Goal: Task Accomplishment & Management: Complete application form

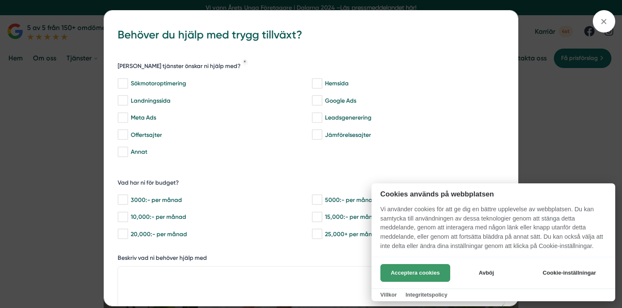
click at [414, 274] on button "Acceptera cookies" at bounding box center [415, 273] width 70 height 18
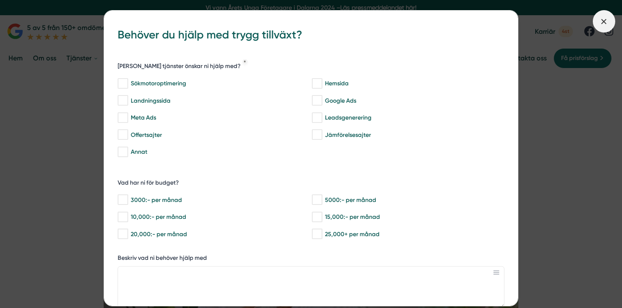
click at [604, 19] on icon at bounding box center [603, 21] width 9 height 9
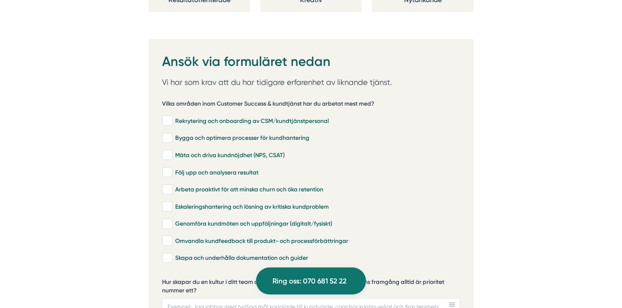
scroll to position [1732, 0]
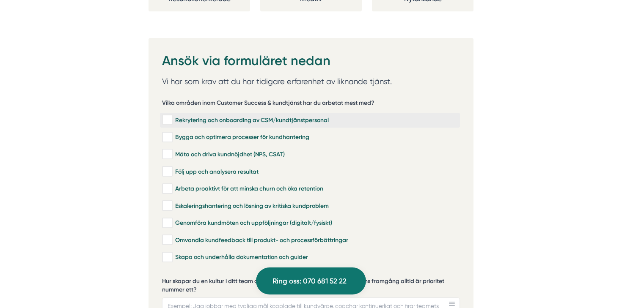
click at [173, 116] on div "Rekrytering och onboarding av CSM/kundtjänstpersonal" at bounding box center [310, 120] width 296 height 8
click at [172, 116] on input "Rekrytering och onboarding av CSM/kundtjänstpersonal" at bounding box center [167, 120] width 10 height 8
checkbox input "true"
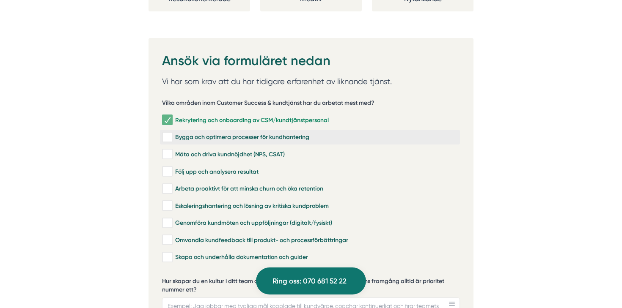
click at [170, 133] on input "Bygga och optimera processer för kundhantering" at bounding box center [167, 137] width 10 height 8
checkbox input "true"
click at [172, 150] on input "Mäta och driva kundnöjdhet (NPS, CSAT)" at bounding box center [167, 154] width 10 height 8
checkbox input "true"
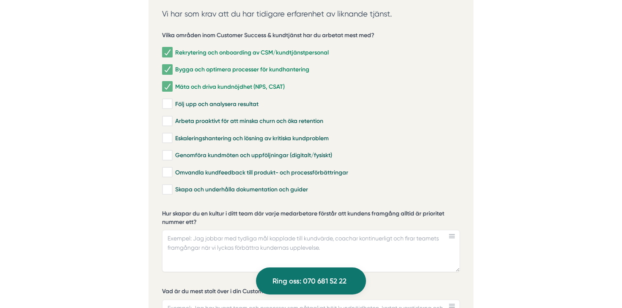
scroll to position [1804, 0]
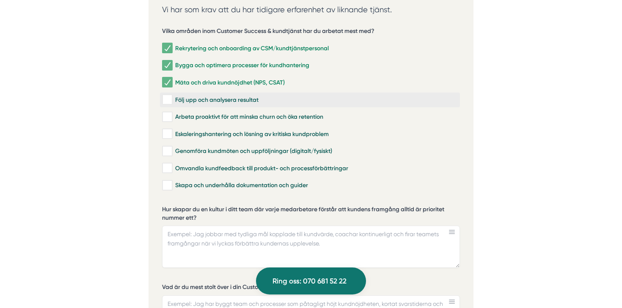
click at [170, 96] on input "Följ upp och analysera resultat" at bounding box center [167, 100] width 10 height 8
checkbox input "true"
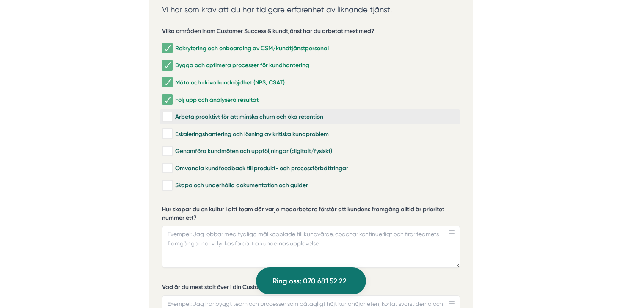
click at [171, 113] on input "Arbeta proaktivt för att minska churn och öka retention" at bounding box center [167, 117] width 10 height 8
checkbox input "true"
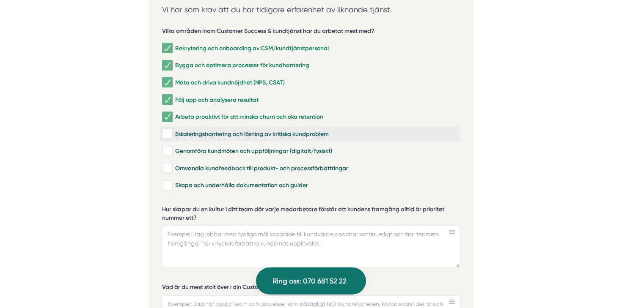
click at [172, 130] on input "Eskaleringshantering och lösning av kritiska kundproblem" at bounding box center [167, 134] width 10 height 8
checkbox input "true"
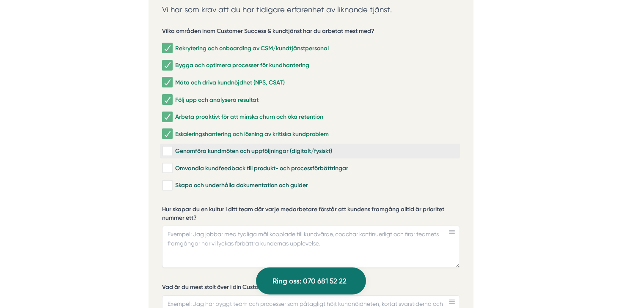
click at [170, 147] on input "Genomföra kundmöten och uppföljningar (digitalt/fysiskt)" at bounding box center [167, 151] width 10 height 8
checkbox input "true"
click at [173, 164] on div "Omvandla kundfeedback till produkt- och processförbättringar" at bounding box center [310, 168] width 296 height 8
click at [172, 164] on input "Omvandla kundfeedback till produkt- och processförbättringar" at bounding box center [167, 168] width 10 height 8
checkbox input "true"
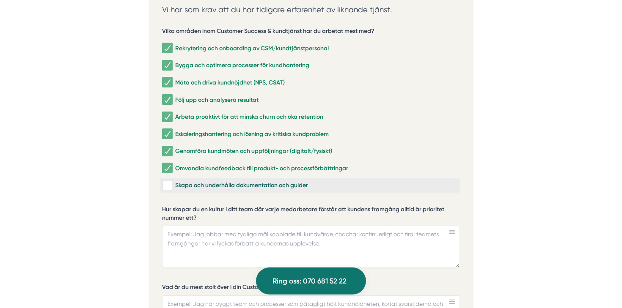
click at [170, 181] on input "Skapa och underhålla dokumentation och guider" at bounding box center [167, 185] width 10 height 8
checkbox input "true"
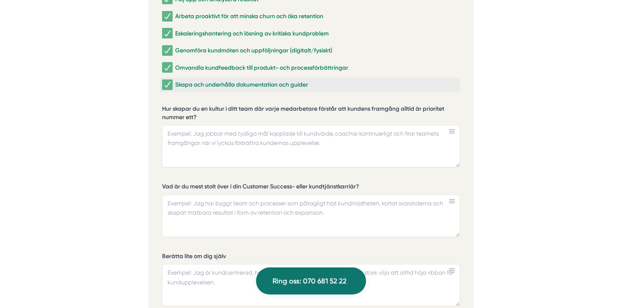
scroll to position [1906, 0]
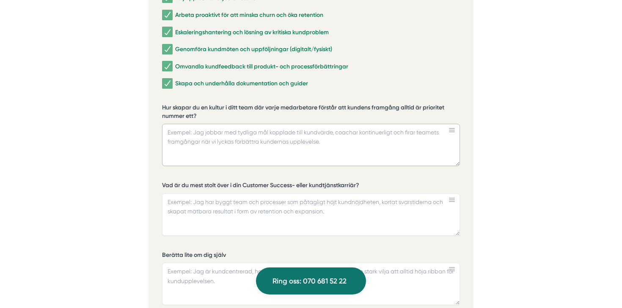
click at [259, 136] on textarea "Hur skapar du en kultur i ditt team där varje medarbetare förstår att kundens f…" at bounding box center [311, 145] width 298 height 42
paste textarea "Jag tror att människor växer och utvecklas mest av att få positiv feedback och …"
type textarea "Jag tror att människor växer och utvecklas mest av att få positiv feedback och …"
paste textarea "Jag tror att människor växer och utvecklas mest av att få positiv feedback och …"
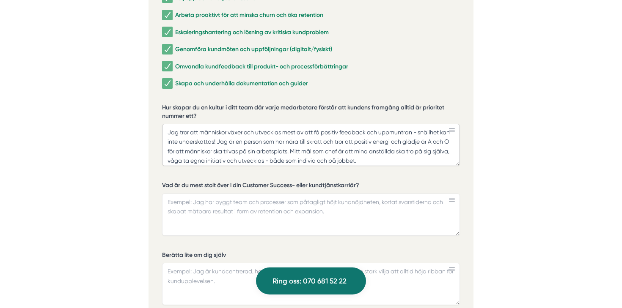
scroll to position [3, 0]
drag, startPoint x: 378, startPoint y: 149, endPoint x: 299, endPoint y: 137, distance: 80.0
click at [299, 137] on textarea "Jag tror att människor växer och utvecklas mest av att få positiv feedback och …" at bounding box center [311, 145] width 298 height 42
click at [300, 137] on textarea "Jag tror att människor växer och utvecklas mest av att få positiv feedback och …" at bounding box center [311, 145] width 298 height 42
click at [383, 146] on textarea "Jag tror att människor växer och utvecklas mest av att få positiv feedback och …" at bounding box center [311, 145] width 298 height 42
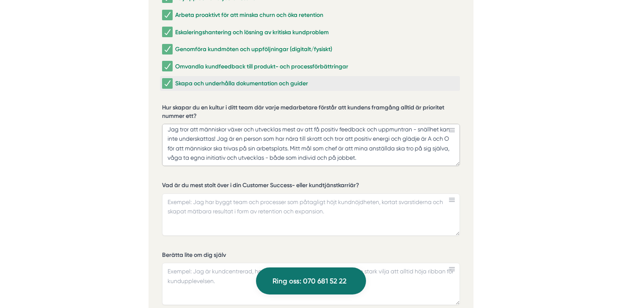
scroll to position [0, 0]
drag, startPoint x: 216, startPoint y: 129, endPoint x: 416, endPoint y: 120, distance: 199.3
click at [416, 124] on textarea "Jag tror att människor växer och utvecklas mest av att få positiv feedback och …" at bounding box center [311, 145] width 298 height 42
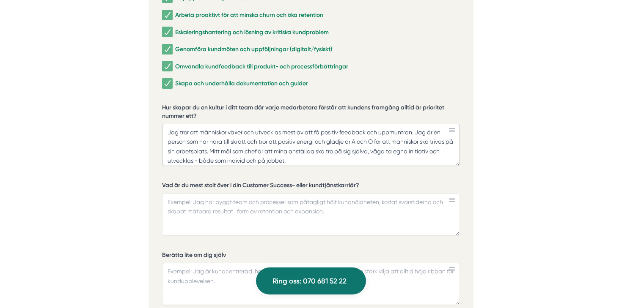
click at [191, 124] on textarea "Jag tror att människor växer och utvecklas mest av att få positiv feedback och …" at bounding box center [311, 145] width 298 height 42
click at [192, 124] on textarea "Jag tror [PERSON_NAME] på att människor växer och utvecklas mest av att få posi…" at bounding box center [311, 145] width 298 height 42
click at [372, 151] on textarea "Jag tror väldigt starkt på att människor växer och utvecklas mest av att få pos…" at bounding box center [311, 145] width 298 height 42
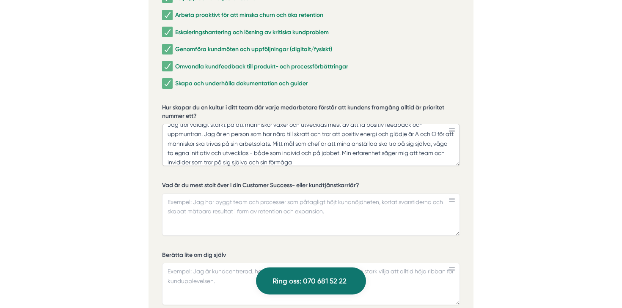
click at [186, 151] on textarea "Jag tror väldigt starkt på att människor växer och utvecklas mest av att få pos…" at bounding box center [311, 145] width 298 height 42
click at [317, 153] on textarea "Jag tror väldigt starkt på att människor växer och utvecklas mest av att få pos…" at bounding box center [311, 145] width 298 height 42
click at [277, 150] on textarea "Jag tror väldigt starkt på att människor växer och utvecklas mest av att få pos…" at bounding box center [311, 145] width 298 height 42
drag, startPoint x: 275, startPoint y: 151, endPoint x: 286, endPoint y: 151, distance: 11.0
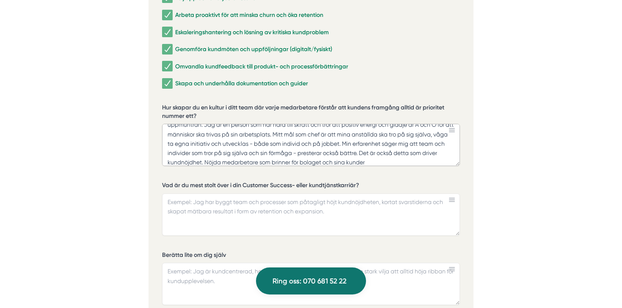
click at [286, 151] on textarea "Jag tror väldigt starkt på att människor växer och utvecklas mest av att få pos…" at bounding box center [311, 145] width 298 height 42
drag, startPoint x: 286, startPoint y: 151, endPoint x: 277, endPoint y: 151, distance: 8.9
click at [277, 151] on textarea "Jag tror väldigt starkt på att människor växer och utvecklas mest av att få pos…" at bounding box center [311, 145] width 298 height 42
click at [240, 151] on textarea "Jag tror väldigt starkt på att människor växer och utvecklas mest av att få pos…" at bounding box center [311, 145] width 298 height 42
click at [313, 153] on textarea "Jag tror väldigt starkt på att människor växer och utvecklas mest av att få pos…" at bounding box center [311, 145] width 298 height 42
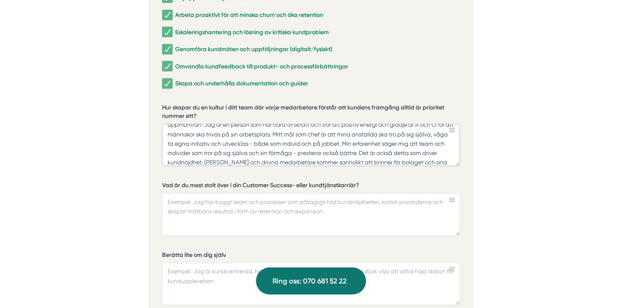
scroll to position [31, 0]
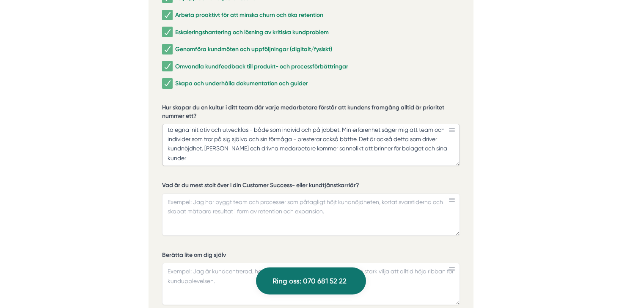
click at [377, 148] on textarea "Jag tror väldigt starkt på att människor växer och utvecklas mest av att få pos…" at bounding box center [311, 145] width 298 height 42
drag, startPoint x: 384, startPoint y: 152, endPoint x: 364, endPoint y: 139, distance: 23.9
click at [364, 139] on textarea "Jag tror väldigt starkt på att människor växer och utvecklas mest av att få pos…" at bounding box center [311, 145] width 298 height 42
click at [384, 147] on textarea "Jag tror väldigt starkt på att människor växer och utvecklas mest av att få pos…" at bounding box center [311, 145] width 298 height 42
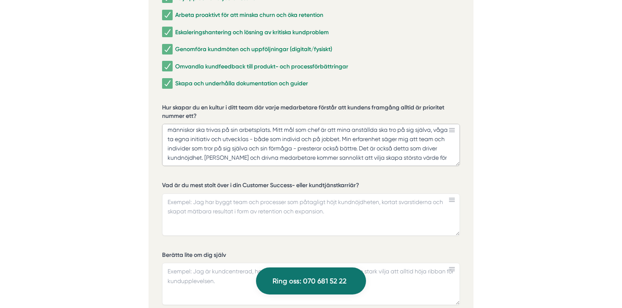
click at [413, 146] on textarea "Jag tror väldigt starkt på att människor växer och utvecklas mest av att få pos…" at bounding box center [311, 145] width 298 height 42
click at [415, 149] on textarea "Jag tror väldigt starkt på att människor växer och utvecklas mest av att få pos…" at bounding box center [311, 145] width 298 height 42
click at [303, 137] on textarea "Jag tror väldigt starkt på att människor växer och utvecklas mest av att få pos…" at bounding box center [311, 145] width 298 height 42
click at [285, 147] on textarea "Jag tror väldigt starkt på att människor växer och utvecklas mest av att få pos…" at bounding box center [311, 145] width 298 height 42
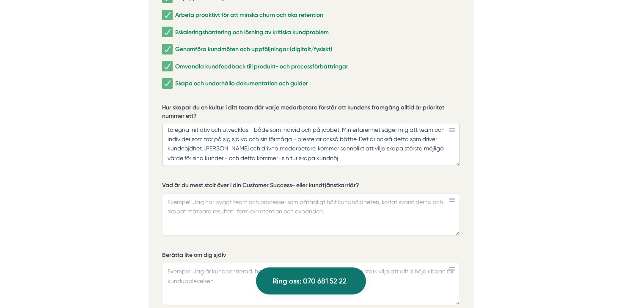
click at [301, 146] on textarea "Jag tror väldigt starkt på att människor växer och utvecklas mest av att få pos…" at bounding box center [311, 145] width 298 height 42
click at [365, 138] on textarea "Jag tror väldigt starkt på att människor växer och utvecklas mest av att få pos…" at bounding box center [311, 145] width 298 height 42
click at [424, 145] on textarea "Jag tror väldigt starkt på att människor växer och utvecklas mest av att få pos…" at bounding box center [311, 145] width 298 height 42
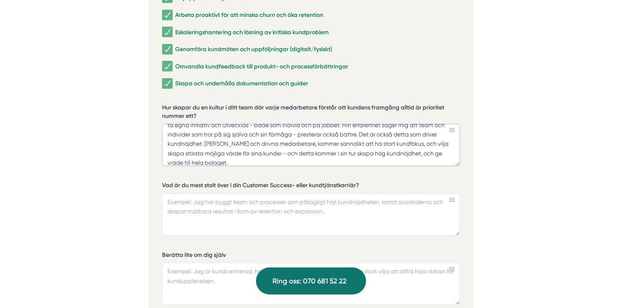
click at [173, 152] on textarea "Jag tror väldigt starkt på att människor växer och utvecklas mest av att få pos…" at bounding box center [311, 145] width 298 height 42
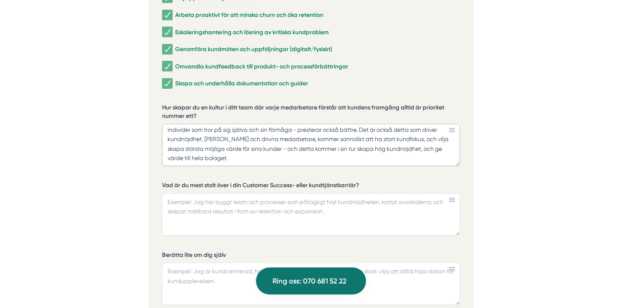
type textarea "Jag tror väldigt starkt på att människor växer och utvecklas mest av att få pos…"
click at [200, 194] on textarea "Vad är du mest stolt över i din Customer Success- eller kundtjänstkarriär?" at bounding box center [311, 215] width 298 height 42
type textarea "J"
paste textarea "Jag har under mina år som kundtjänstchef byggt upp flera team från grunden, och…"
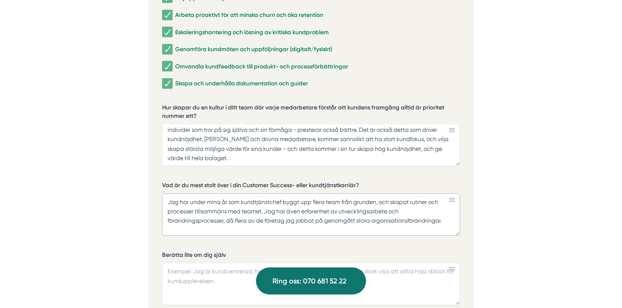
click at [181, 194] on textarea "Jag har under mina år som kundtjänstchef byggt upp flera team från grunden, och…" at bounding box center [311, 215] width 298 height 42
click at [283, 194] on textarea "Jag har under mina år som kundtjänstchef byggt upp flera team från grunden, och…" at bounding box center [311, 215] width 298 height 42
click at [180, 194] on textarea "Jag har under mina år som kundtjänstchef byggt upp flera team från grunden, och…" at bounding box center [311, 215] width 298 height 42
click at [243, 194] on textarea "Jag är stolt över att jag har under mina år som kundtjänstchef byggt upp flera …" at bounding box center [311, 215] width 298 height 42
click at [325, 194] on textarea "Jag är stolt över att jag under mina år som kundtjänstchef byggt upp flera team…" at bounding box center [311, 215] width 298 height 42
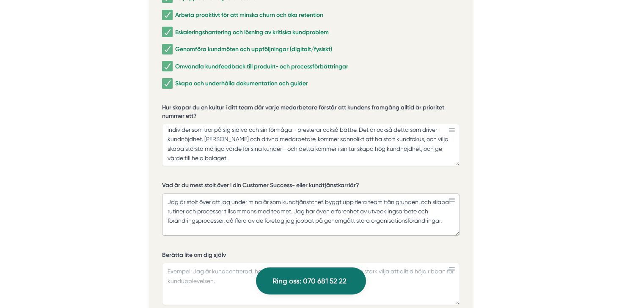
click at [424, 194] on textarea "Jag är stolt över att jag under mina år som kundtjänstchef, byggt upp flera tea…" at bounding box center [311, 215] width 298 height 42
drag, startPoint x: 317, startPoint y: 202, endPoint x: 418, endPoint y: 207, distance: 100.8
click at [418, 207] on textarea "Jag är stolt över att jag under mina år som kundtjänstchef, byggt upp flera tea…" at bounding box center [311, 215] width 298 height 42
drag, startPoint x: 314, startPoint y: 203, endPoint x: 425, endPoint y: 191, distance: 112.2
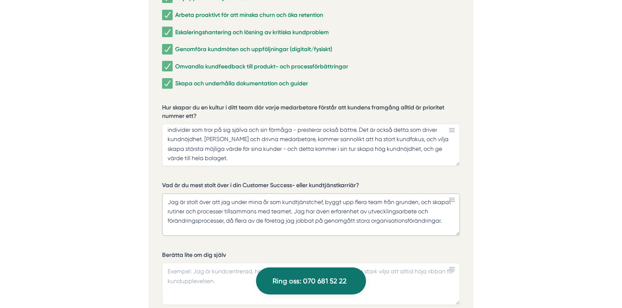
click at [425, 194] on textarea "Jag är stolt över att jag under mina år som kundtjänstchef, byggt upp flera tea…" at bounding box center [311, 215] width 298 height 42
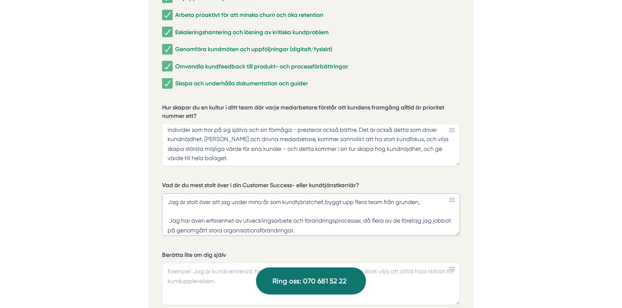
click at [426, 194] on textarea "Jag är stolt över att jag under mina år som kundtjänstchef, byggt upp flera tea…" at bounding box center [311, 215] width 298 height 42
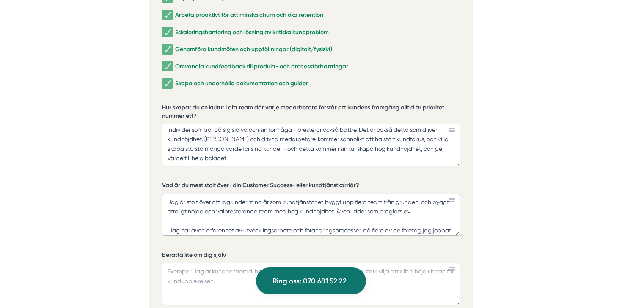
scroll to position [12, 0]
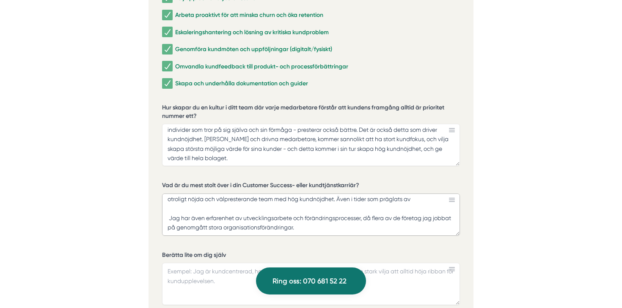
drag, startPoint x: 303, startPoint y: 219, endPoint x: 125, endPoint y: 205, distance: 178.2
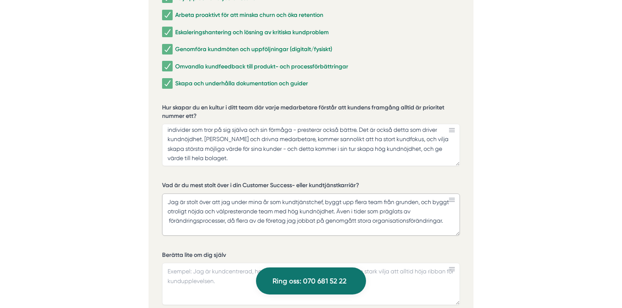
scroll to position [0, 0]
click at [356, 198] on textarea "Jag är stolt över att jag under mina år som kundtjänstchef, byggt upp flera tea…" at bounding box center [311, 215] width 298 height 42
click at [395, 201] on textarea "Jag är stolt över att jag under mina år som kundtjänstchef, byggt upp flera tea…" at bounding box center [311, 215] width 298 height 42
drag, startPoint x: 398, startPoint y: 202, endPoint x: 444, endPoint y: 202, distance: 45.7
click at [444, 202] on textarea "Jag är stolt över att jag under mina år som kundtjänstchef, byggt upp flera tea…" at bounding box center [311, 215] width 298 height 42
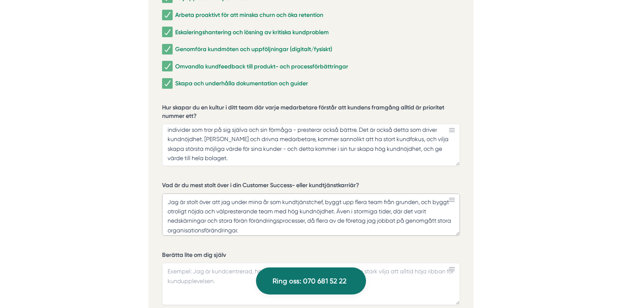
drag, startPoint x: 248, startPoint y: 210, endPoint x: 221, endPoint y: 210, distance: 26.6
click at [221, 210] on textarea "Jag är stolt över att jag under mina år som kundtjänstchef, byggt upp flera tea…" at bounding box center [311, 215] width 298 height 42
drag, startPoint x: 273, startPoint y: 219, endPoint x: 279, endPoint y: 207, distance: 14.2
click at [279, 207] on textarea "Jag är stolt över att jag under mina år som kundtjänstchef, byggt upp flera tea…" at bounding box center [311, 215] width 298 height 42
click at [348, 211] on textarea "Jag är stolt över att jag under mina år som kundtjänstchef, byggt upp flera tea…" at bounding box center [311, 215] width 298 height 42
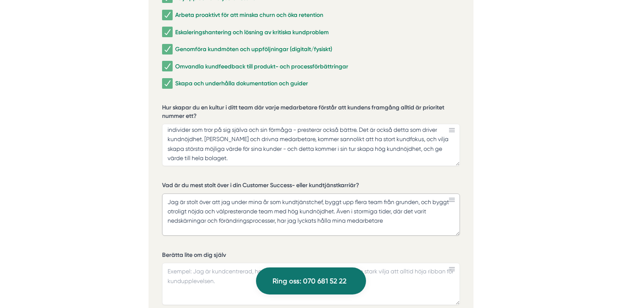
click at [335, 211] on textarea "Jag är stolt över att jag under mina år som kundtjänstchef, byggt upp flera tea…" at bounding box center [311, 215] width 298 height 42
click at [413, 208] on textarea "Jag är stolt över att jag under mina år som kundtjänstchef, byggt upp flera tea…" at bounding box center [311, 215] width 298 height 42
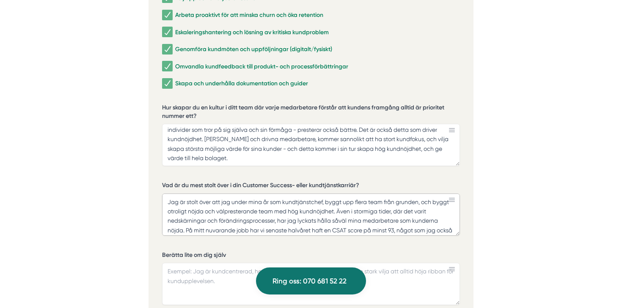
click at [326, 194] on textarea "Jag är stolt över att jag under mina år som kundtjänstchef, byggt upp flera tea…" at bounding box center [311, 215] width 298 height 42
drag, startPoint x: 423, startPoint y: 193, endPoint x: 329, endPoint y: 192, distance: 94.3
click at [329, 194] on textarea "Jag är stolt över att jag under mina år som kundtjänstchef, byggt upp flera tea…" at bounding box center [311, 215] width 298 height 42
drag, startPoint x: 340, startPoint y: 191, endPoint x: 328, endPoint y: 192, distance: 12.3
click at [328, 194] on textarea "Jag är stolt över att jag under mina år som kundtjänstchef, och byggt otroligt …" at bounding box center [311, 215] width 298 height 42
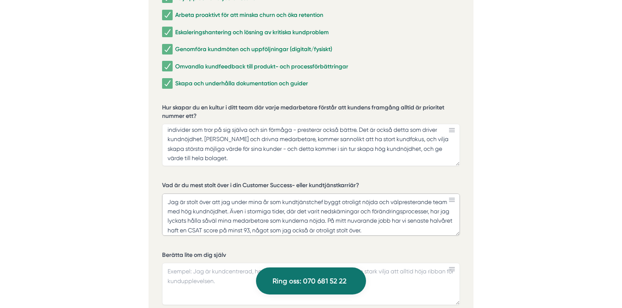
click at [447, 194] on textarea "Jag är stolt över att jag under mina år som kundtjänstchef byggt otroligt nöjda…" at bounding box center [311, 215] width 298 height 42
type textarea "Jag är stolt över att jag under mina år som kundtjänstchef byggt otroligt nöjda…"
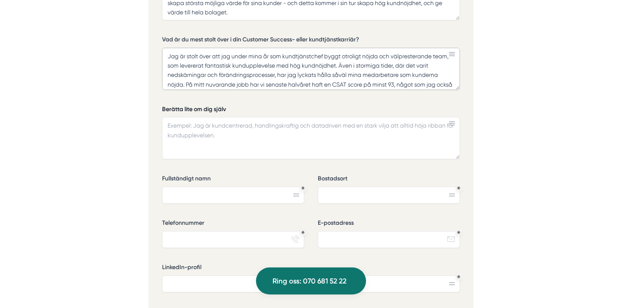
scroll to position [2066, 0]
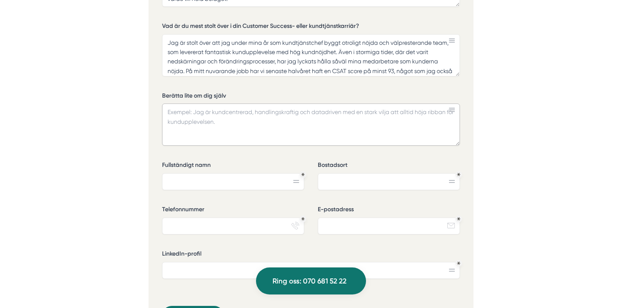
click at [242, 110] on textarea "Berätta lite om dig själv" at bounding box center [311, 125] width 298 height 42
paste textarea "Min passion ligger i att jobba med människor, och jag är väldigt kundorienterad…"
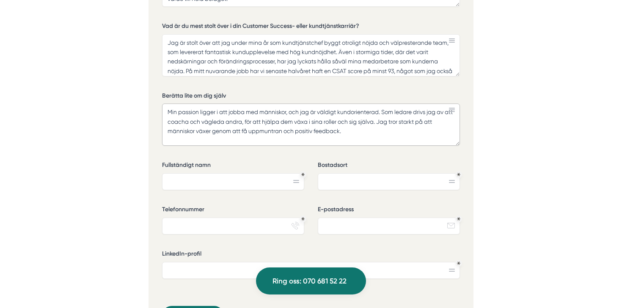
click at [321, 104] on textarea "Min passion ligger i att jobba med människor, och jag är väldigt kundorienterad…" at bounding box center [311, 125] width 298 height 42
click at [405, 104] on textarea "Min passion ligger i att jobba med människor, och jag är därmed väldigt kundori…" at bounding box center [311, 125] width 298 height 42
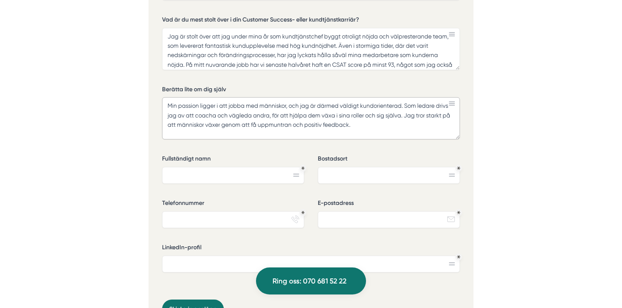
scroll to position [2074, 0]
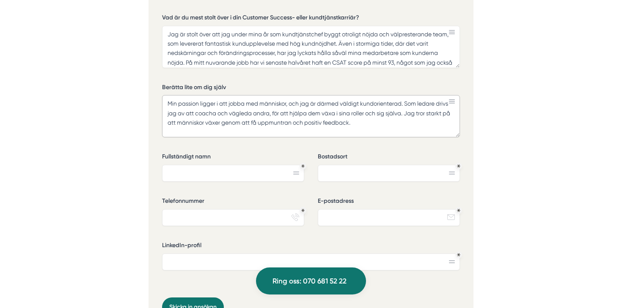
type textarea "Min passion ligger i att jobba med människor, och jag är därmed väldigt kundori…"
click at [240, 165] on input "Fullständigt namn" at bounding box center [233, 173] width 142 height 17
type input "[PERSON_NAME]"
type input "H"
click at [210, 165] on input "[PERSON_NAME]" at bounding box center [233, 173] width 142 height 17
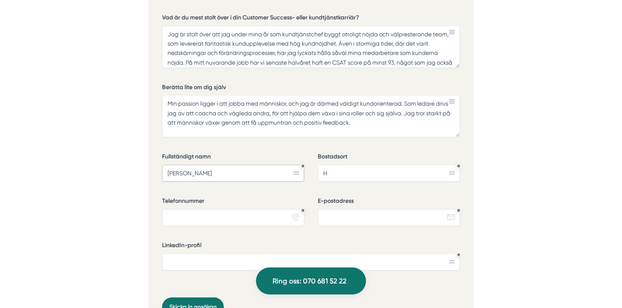
type input "[PERSON_NAME]"
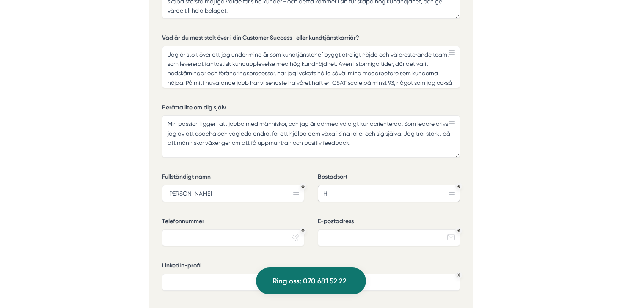
scroll to position [2053, 0]
click at [381, 137] on textarea "Min passion ligger i att jobba med människor, och jag är därmed väldigt kundori…" at bounding box center [311, 137] width 298 height 42
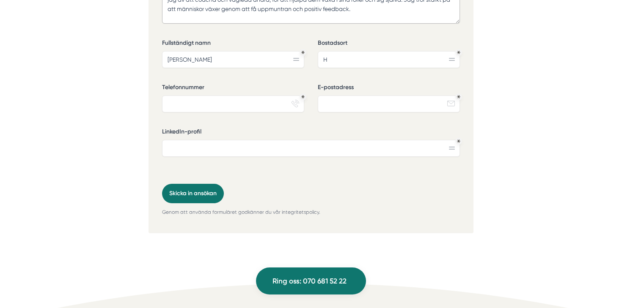
scroll to position [2190, 0]
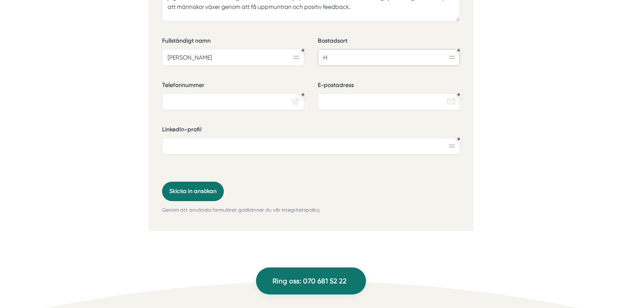
click at [381, 49] on input "H" at bounding box center [389, 57] width 142 height 17
type input "S"
type input "Årsta"
type input "0739656068"
type input "[EMAIL_ADDRESS][PERSON_NAME][DOMAIN_NAME]"
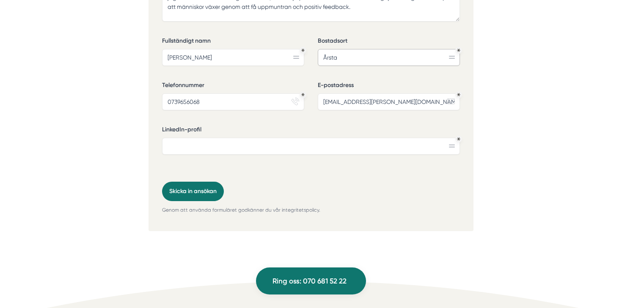
type input "Årsta"
click at [326, 140] on input "LinkedIn-profil" at bounding box center [311, 146] width 298 height 17
paste input "Min passion ligger i att jobba med människor, och jag är väldigt kundorienterad…"
type input "Min passion ligger i att jobba med människor, och jag är väldigt kundorienterad…"
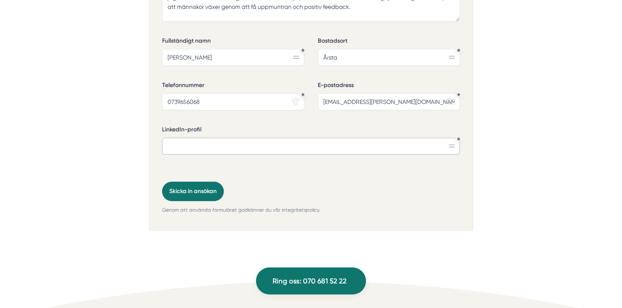
scroll to position [0, 0]
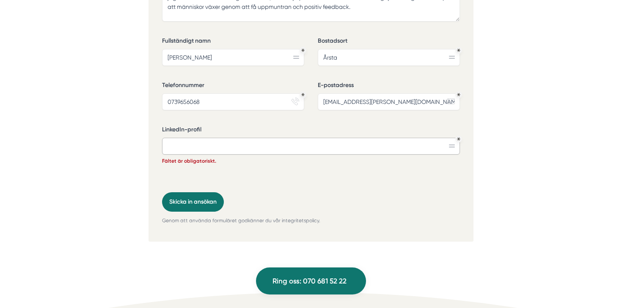
paste input "[URL][DOMAIN_NAME]"
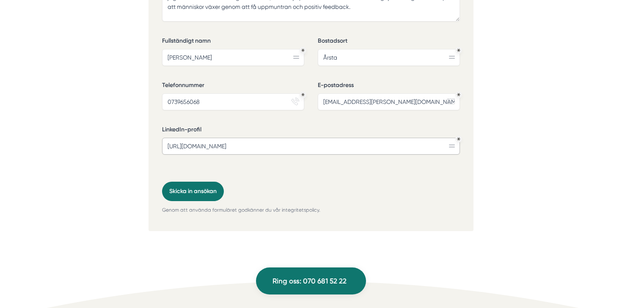
type input "[URL][DOMAIN_NAME]"
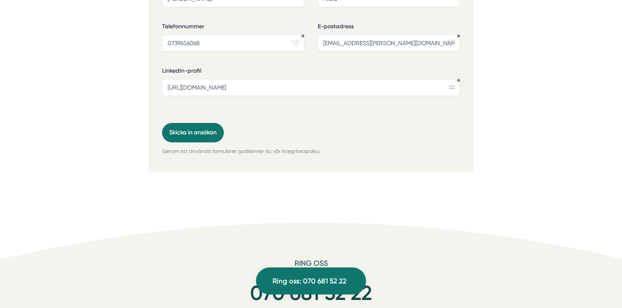
scroll to position [2249, 0]
click at [197, 123] on button "Skicka in ansökan" at bounding box center [193, 132] width 62 height 19
